Goal: Book appointment/travel/reservation

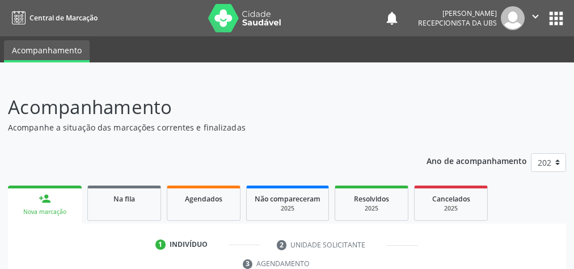
scroll to position [213, 0]
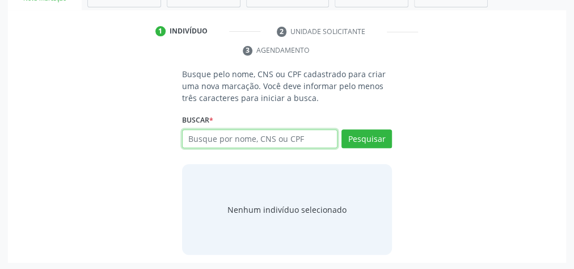
click at [298, 140] on input "text" at bounding box center [259, 138] width 155 height 19
type input "16052524413"
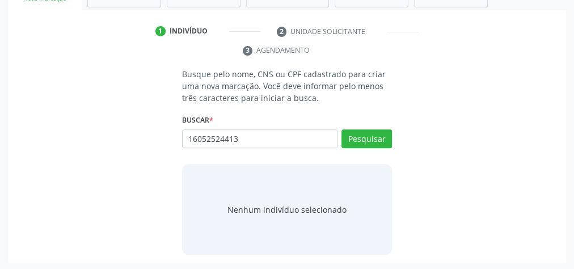
drag, startPoint x: 310, startPoint y: 146, endPoint x: 328, endPoint y: 148, distance: 18.8
click at [318, 148] on div "Busque por nome, CNS ou CPF Nenhum resultado encontrado para: " " Não há nenhum…" at bounding box center [287, 142] width 210 height 27
click at [364, 142] on button "Pesquisar" at bounding box center [367, 138] width 50 height 19
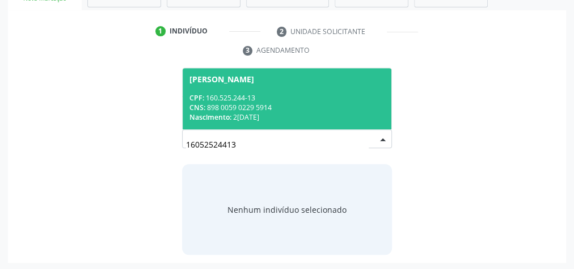
click at [289, 112] on div "Nascimento: [DATE]" at bounding box center [286, 117] width 195 height 10
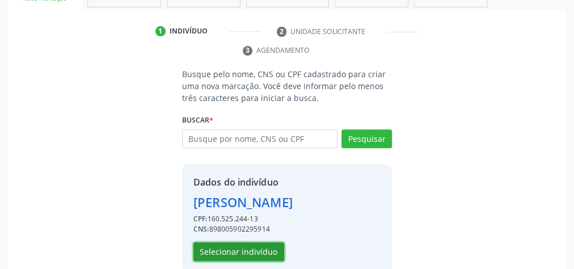
click at [228, 245] on button "Selecionar indivíduo" at bounding box center [238, 251] width 91 height 19
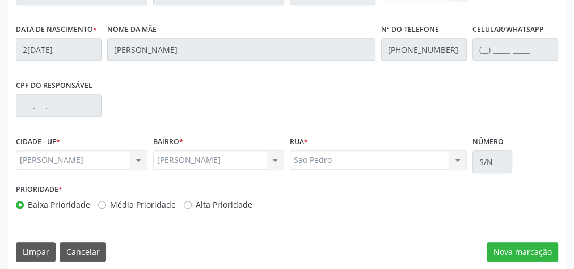
scroll to position [411, 0]
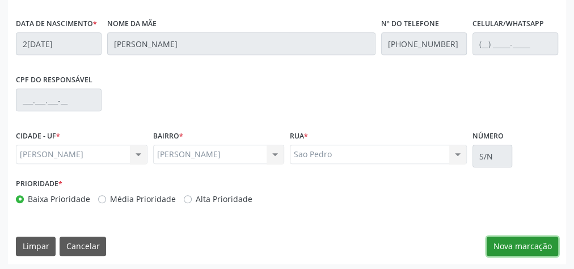
click at [519, 241] on button "Nova marcação" at bounding box center [522, 246] width 71 height 19
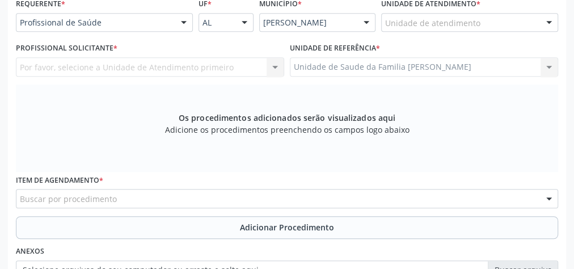
scroll to position [230, 0]
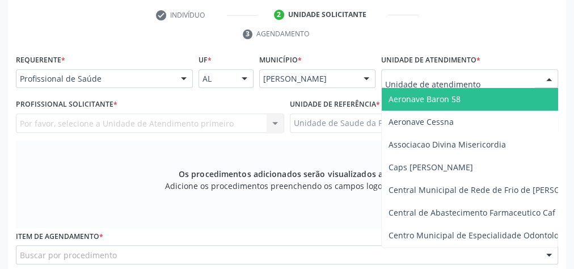
click at [494, 81] on div at bounding box center [469, 78] width 177 height 19
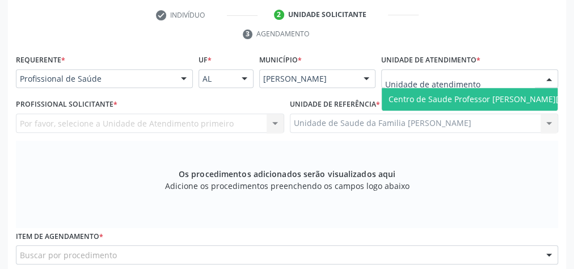
click at [276, 121] on div "Por favor, selecione a Unidade de Atendimento primeiro Nenhum resultado encontr…" at bounding box center [150, 122] width 268 height 19
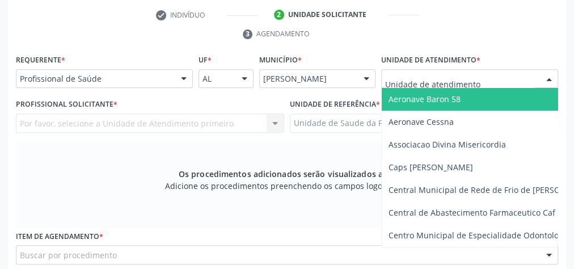
click at [516, 78] on div at bounding box center [469, 78] width 177 height 19
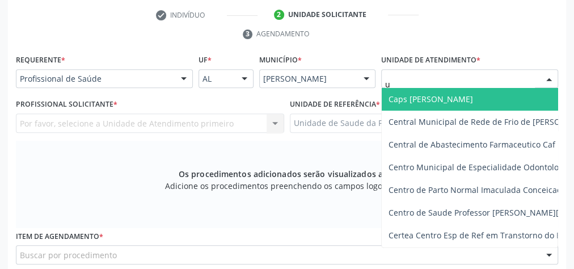
type input "up"
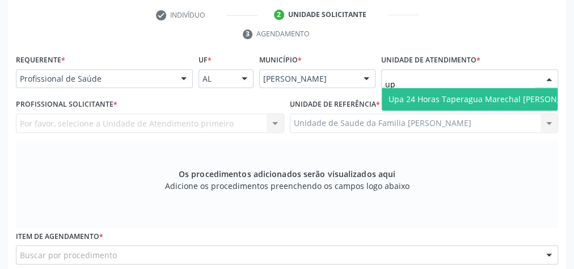
click at [432, 100] on span "Upa 24 Horas Taperagua Marechal [PERSON_NAME]" at bounding box center [488, 99] width 198 height 11
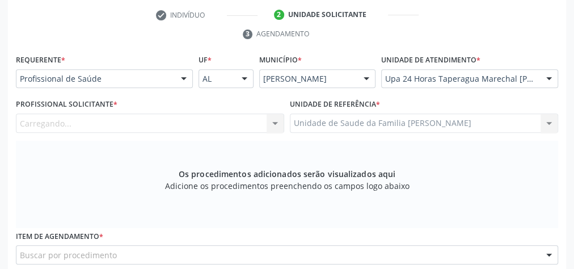
click at [246, 118] on div "Carregando... Nenhum resultado encontrado para: " " Não há nenhuma opção para s…" at bounding box center [150, 122] width 268 height 19
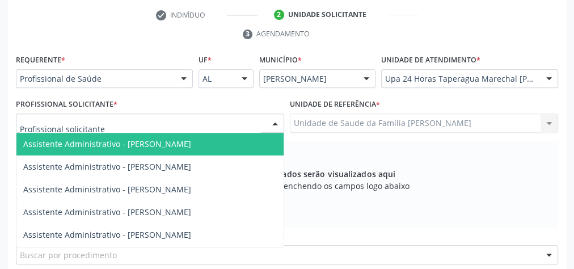
click at [257, 121] on div at bounding box center [150, 122] width 268 height 19
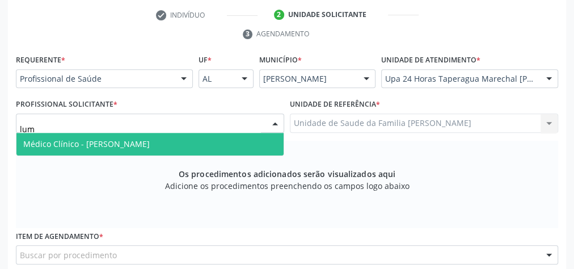
type input "luma"
click at [216, 138] on span "Médico Clínico - [PERSON_NAME]" at bounding box center [149, 144] width 267 height 23
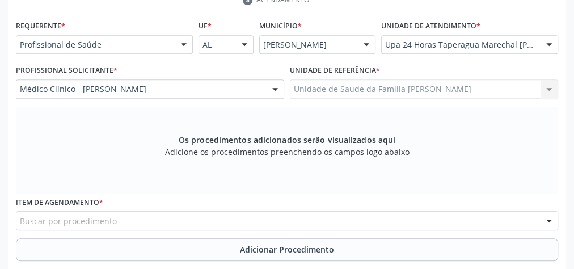
scroll to position [321, 0]
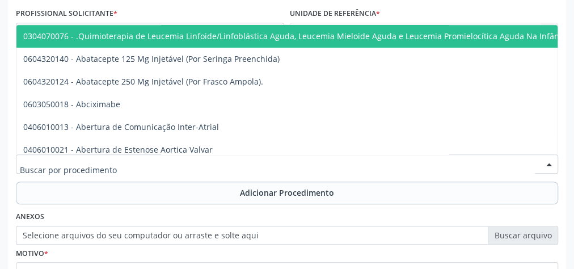
click at [235, 161] on div at bounding box center [287, 163] width 542 height 19
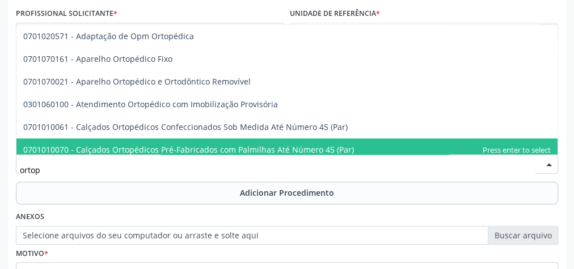
type input "ortope"
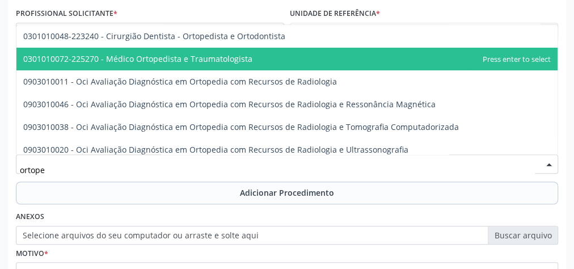
click at [173, 56] on span "0301010072-225270 - Médico Ortopedista e Traumatologista" at bounding box center [137, 58] width 229 height 11
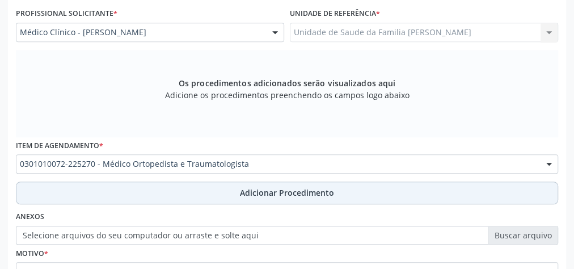
click at [282, 192] on span "Adicionar Procedimento" at bounding box center [287, 193] width 94 height 12
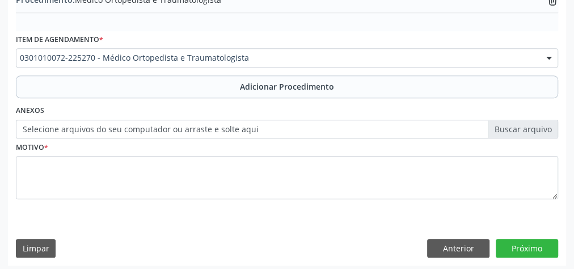
scroll to position [386, 0]
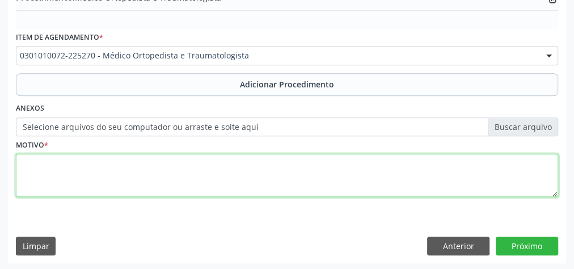
click at [245, 188] on textarea at bounding box center [287, 175] width 542 height 43
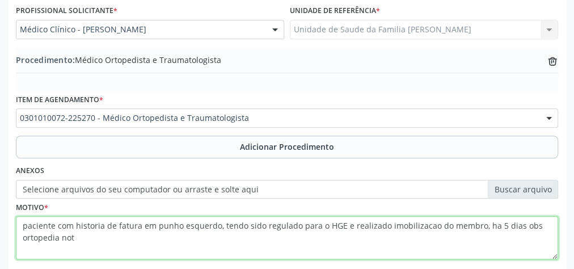
scroll to position [295, 0]
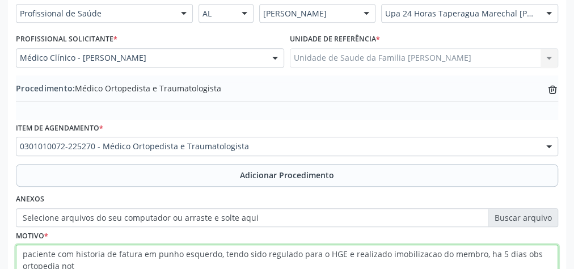
type textarea "paciente com historia de fatura em punho esquerdo, tendo sido regulado para o H…"
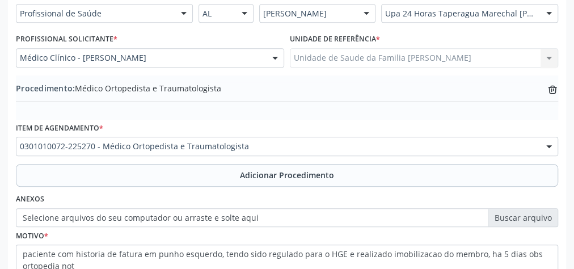
click at [543, 217] on label "Selecione arquivos do seu computador ou arraste e solte aqui" at bounding box center [287, 217] width 542 height 19
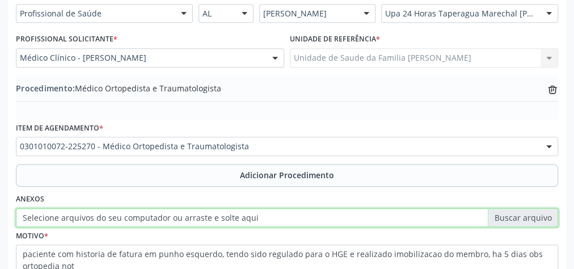
click at [543, 217] on input "Selecione arquivos do seu computador ou arraste e solte aqui" at bounding box center [287, 217] width 542 height 19
type input "C:\fakepath\ortopd.jpeg"
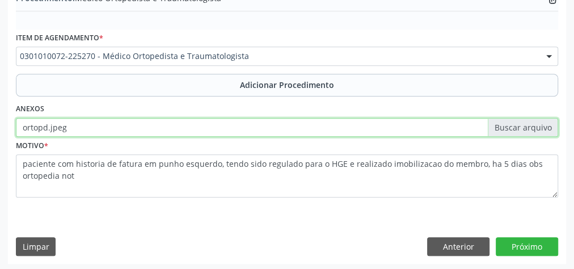
scroll to position [386, 0]
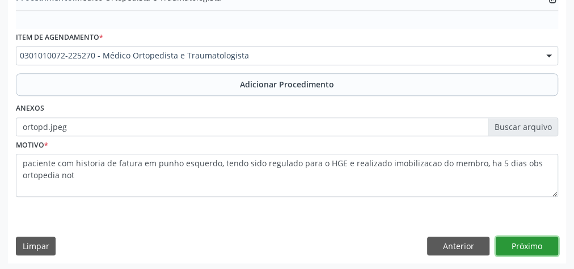
click at [519, 247] on button "Próximo" at bounding box center [527, 246] width 62 height 19
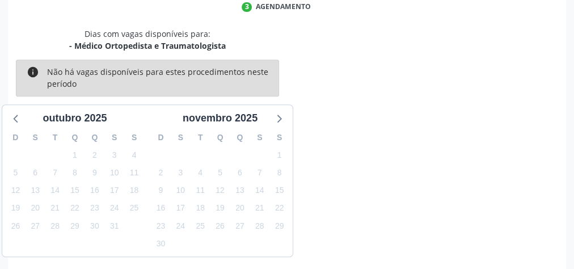
scroll to position [301, 0]
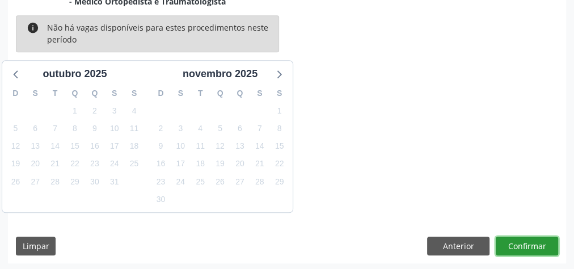
click at [519, 247] on button "Confirmar" at bounding box center [527, 246] width 62 height 19
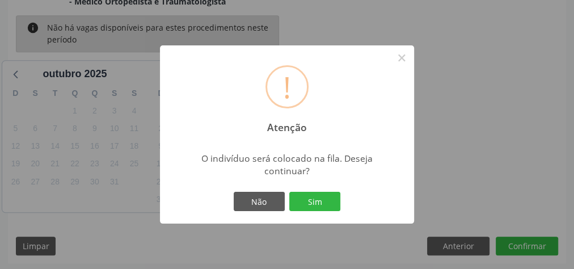
click at [326, 211] on div "Não Sim" at bounding box center [287, 201] width 112 height 24
click at [307, 208] on button "Sim" at bounding box center [314, 201] width 51 height 19
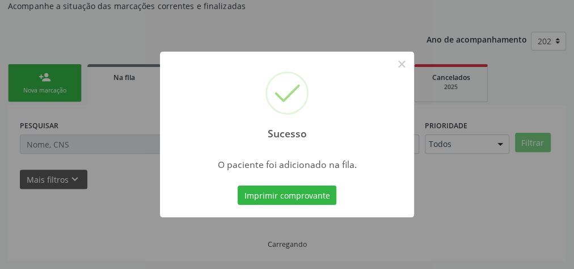
scroll to position [120, 0]
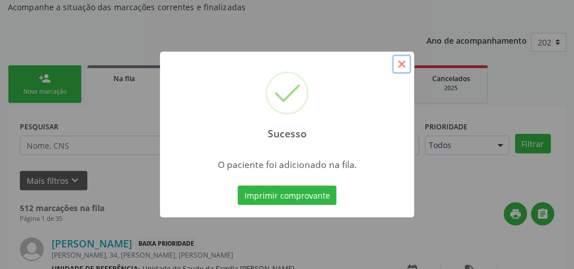
click at [410, 62] on button "×" at bounding box center [401, 63] width 19 height 19
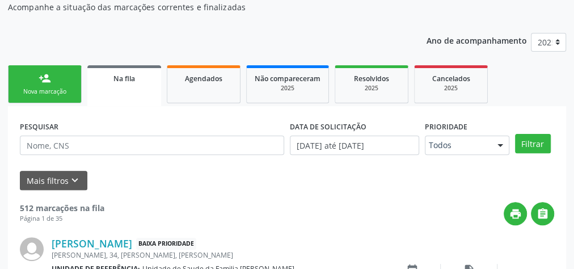
click at [43, 81] on div "person_add" at bounding box center [45, 78] width 12 height 12
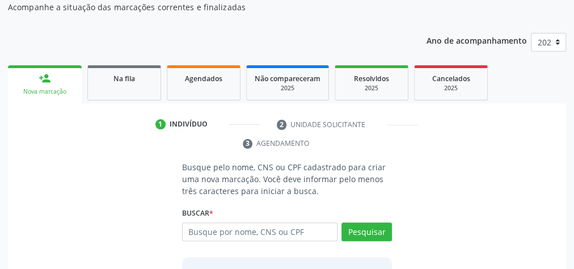
click at [252, 208] on div "Buscar * Busque por nome, CNS ou CPF Nenhum resultado encontrado para: " " Digi…" at bounding box center [287, 227] width 210 height 44
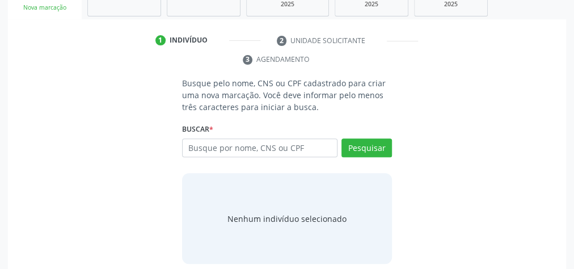
scroll to position [213, 0]
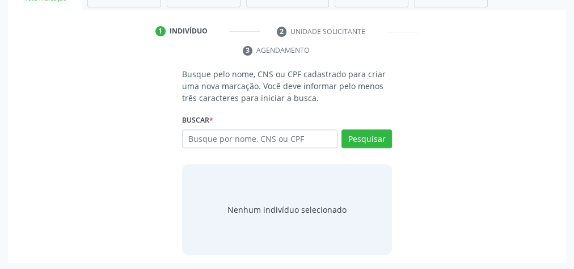
click at [524, 41] on ul "1 Indivíduo 2 Unidade solicitante 3 Agendamento" at bounding box center [287, 41] width 558 height 38
click at [466, 89] on div "Busque pelo nome, CNS ou CPF cadastrado para criar uma nova marcação. Você deve…" at bounding box center [287, 161] width 542 height 187
